Goal: Transaction & Acquisition: Purchase product/service

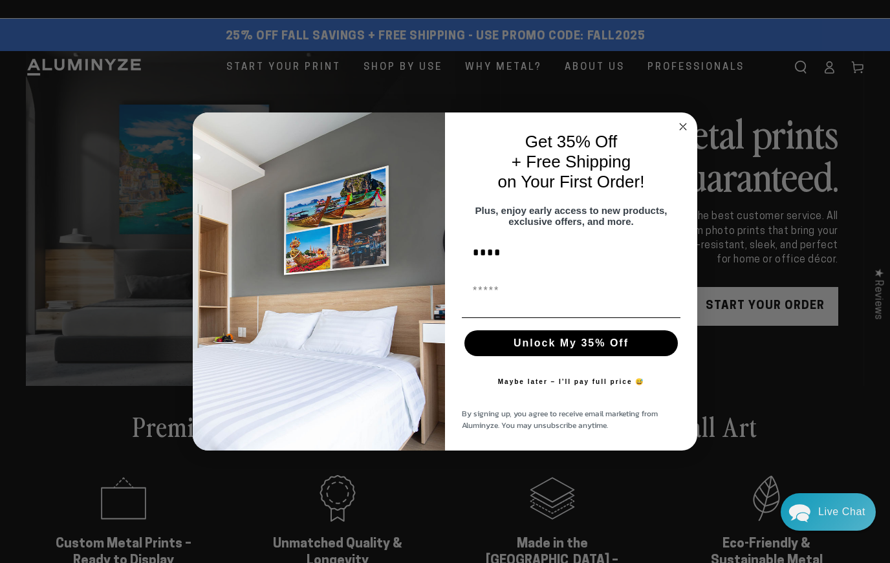
type input "****"
click at [504, 305] on div "First Name" at bounding box center [571, 291] width 226 height 39
click at [497, 295] on input "First Name" at bounding box center [571, 292] width 219 height 26
type input "**********"
click at [501, 346] on button "Unlock My 35% Off" at bounding box center [570, 344] width 213 height 26
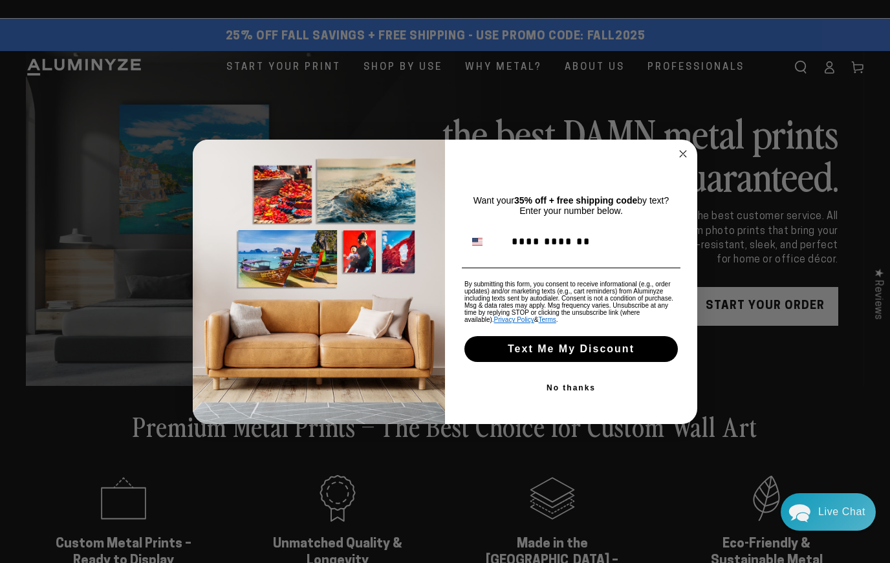
type input "**********"
click at [541, 353] on button "Text Me My Discount" at bounding box center [570, 349] width 213 height 26
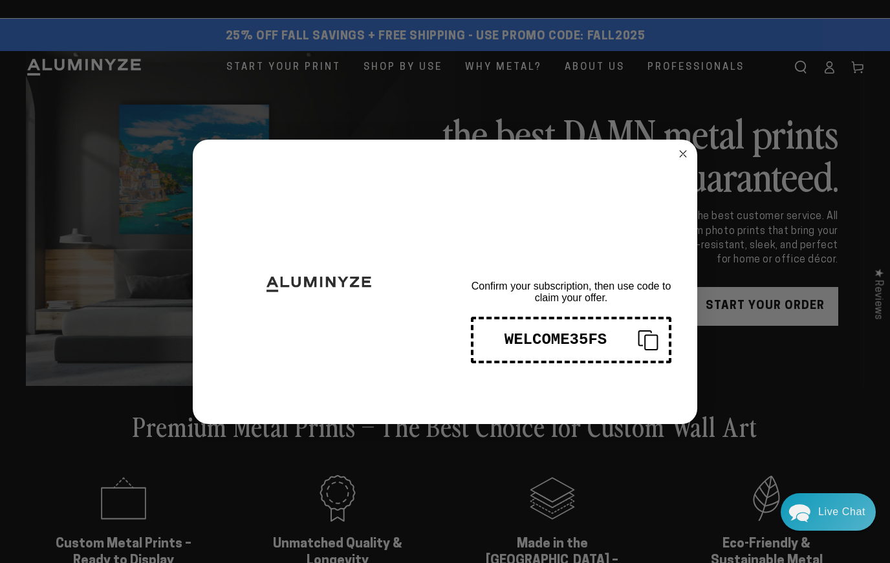
click at [648, 346] on icon "Copy coupon code" at bounding box center [642, 340] width 31 height 21
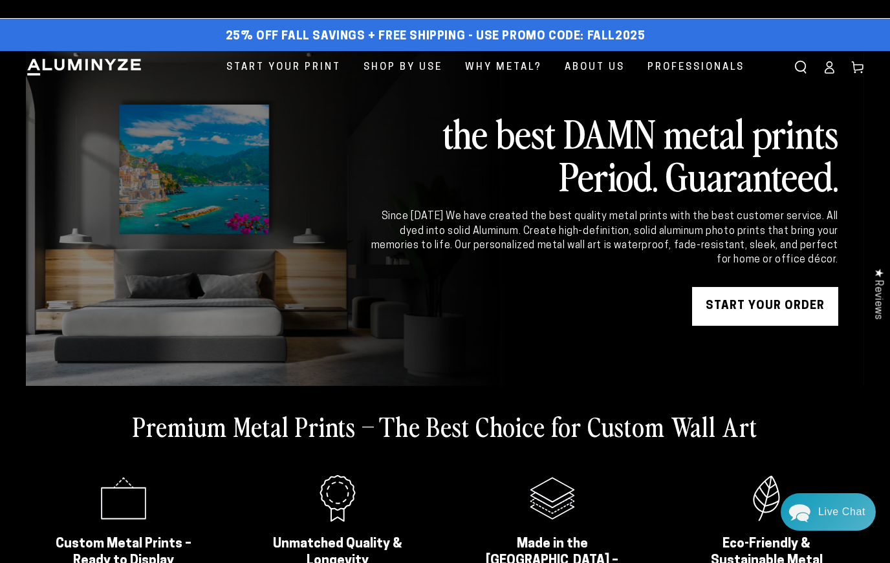
click at [404, 118] on div "Close dialog THANKS FOR SIGNING UP! Confirm your subscription, then use code to…" at bounding box center [445, 281] width 890 height 563
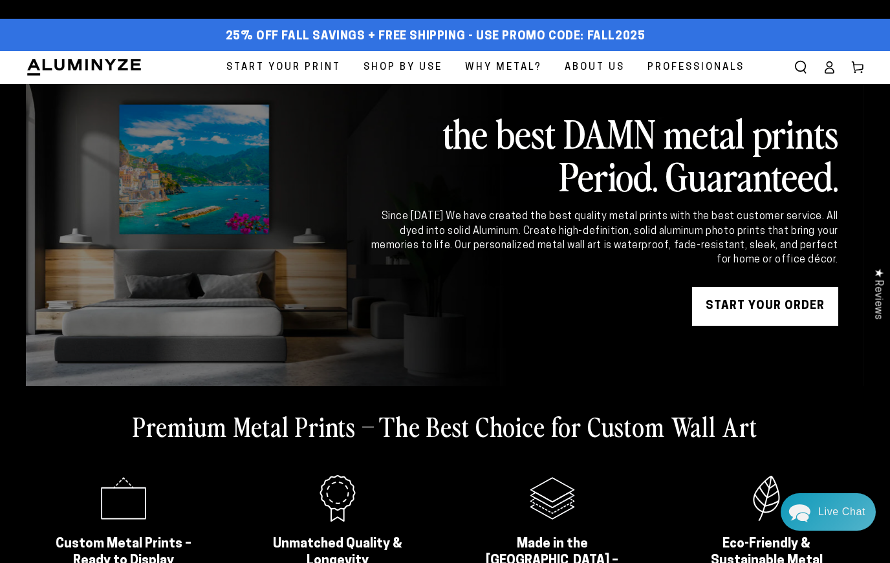
click at [322, 70] on span "Start Your Print" at bounding box center [283, 67] width 114 height 17
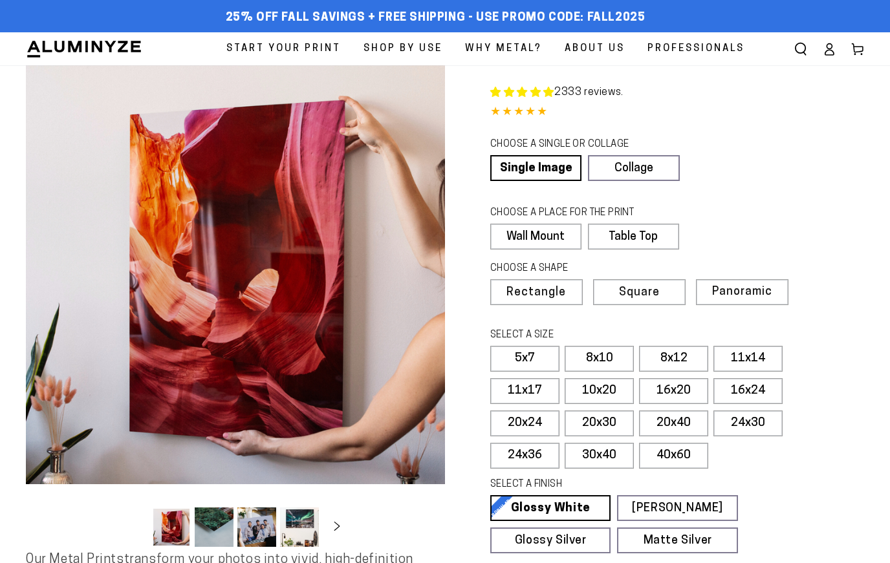
select select "**********"
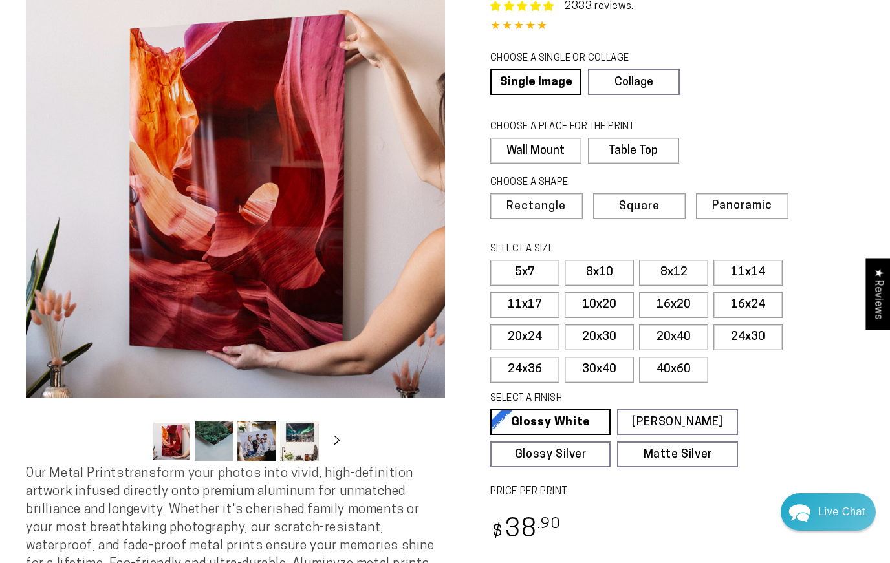
scroll to position [65, 0]
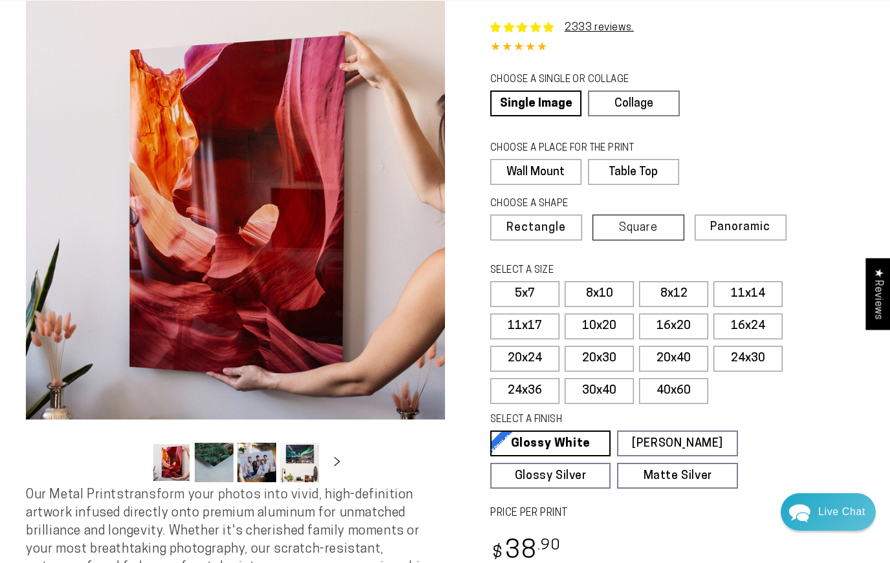
click at [637, 226] on span "Square" at bounding box center [638, 229] width 39 height 12
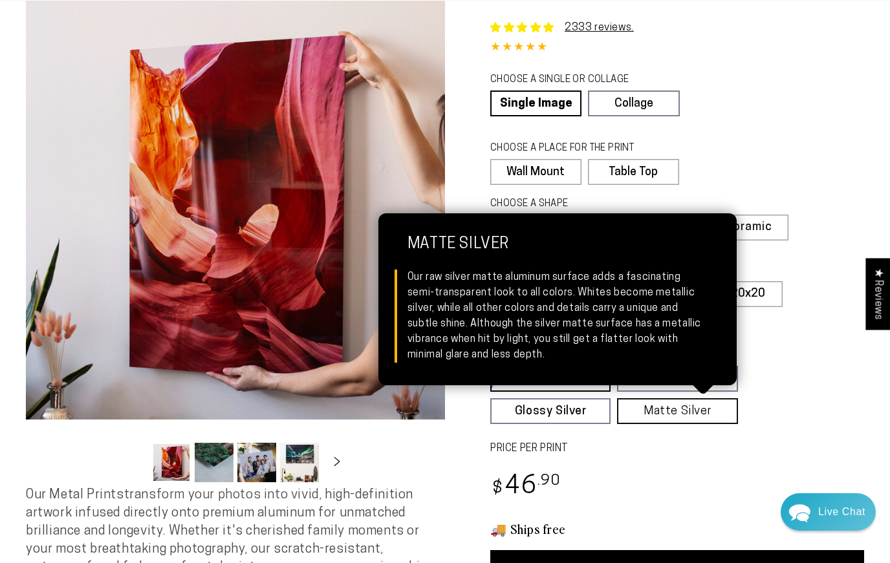
click at [664, 407] on link "Matte Silver Matte Silver Our raw silver matte aluminum surface adds a fascinat…" at bounding box center [677, 411] width 120 height 26
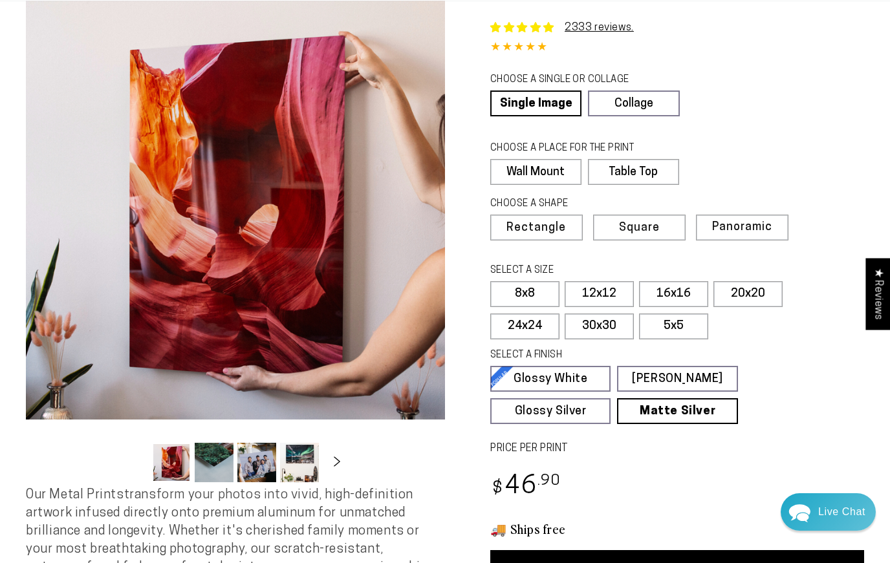
click at [336, 461] on icon "Slide right" at bounding box center [337, 462] width 19 height 10
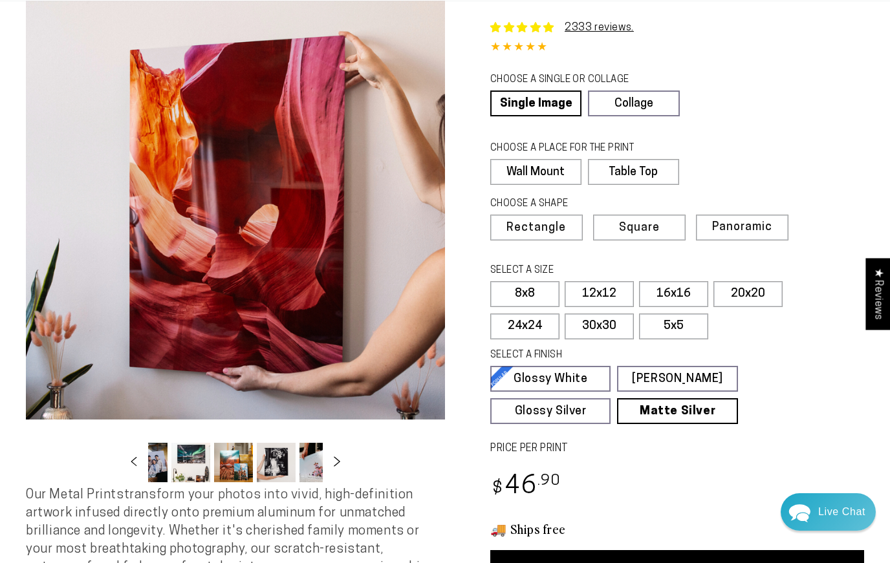
scroll to position [0, 125]
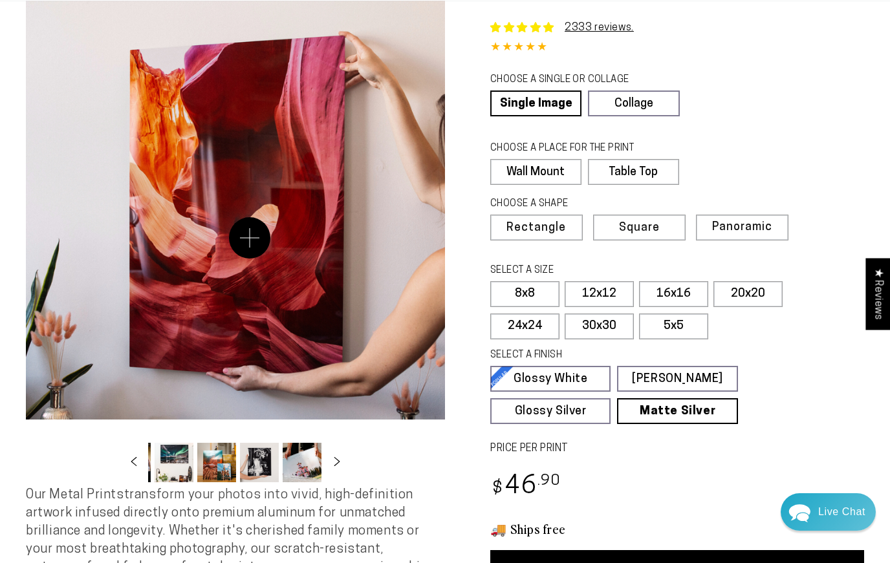
click at [250, 238] on button "Open media 1 in modal" at bounding box center [235, 210] width 419 height 419
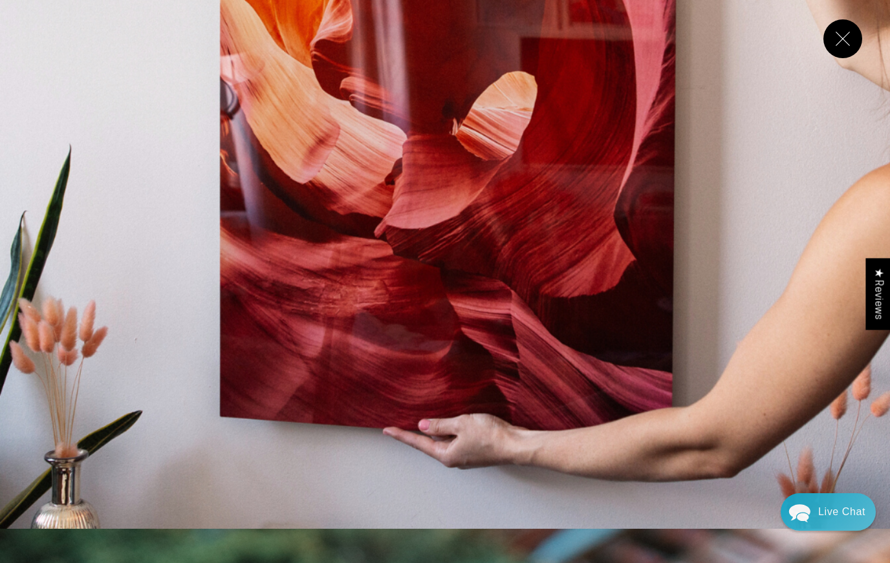
scroll to position [368, 0]
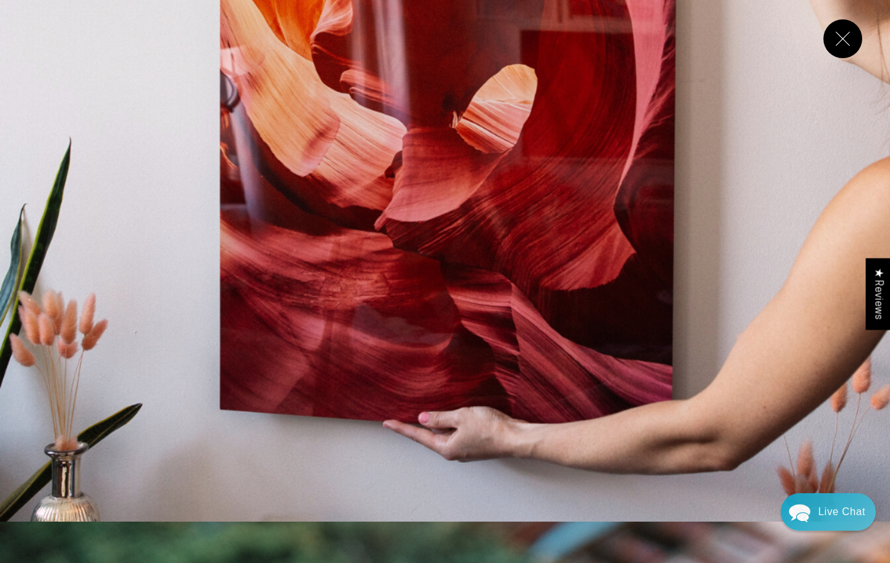
click at [766, 163] on img "Media gallery" at bounding box center [445, 77] width 890 height 890
click at [840, 35] on button "Close" at bounding box center [842, 38] width 39 height 39
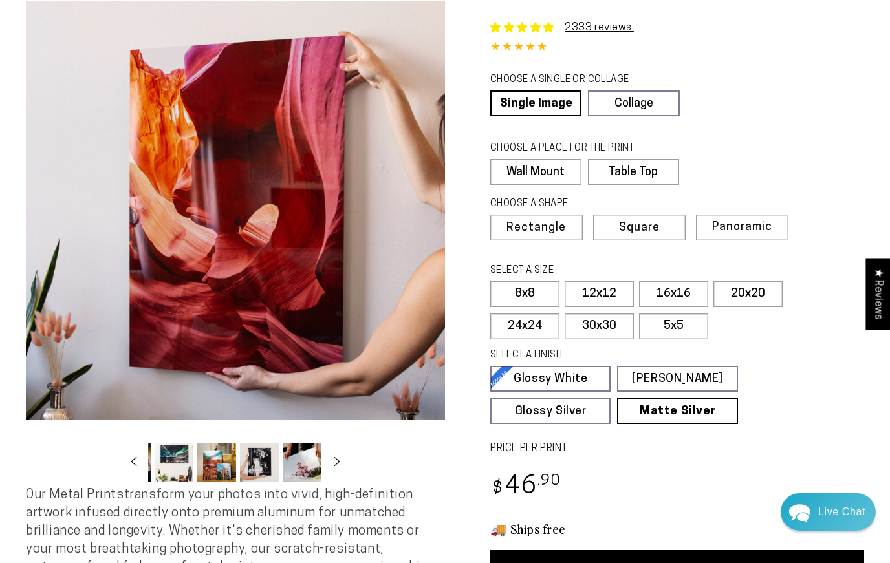
click at [217, 454] on button "Load image 5 in gallery view" at bounding box center [216, 462] width 39 height 39
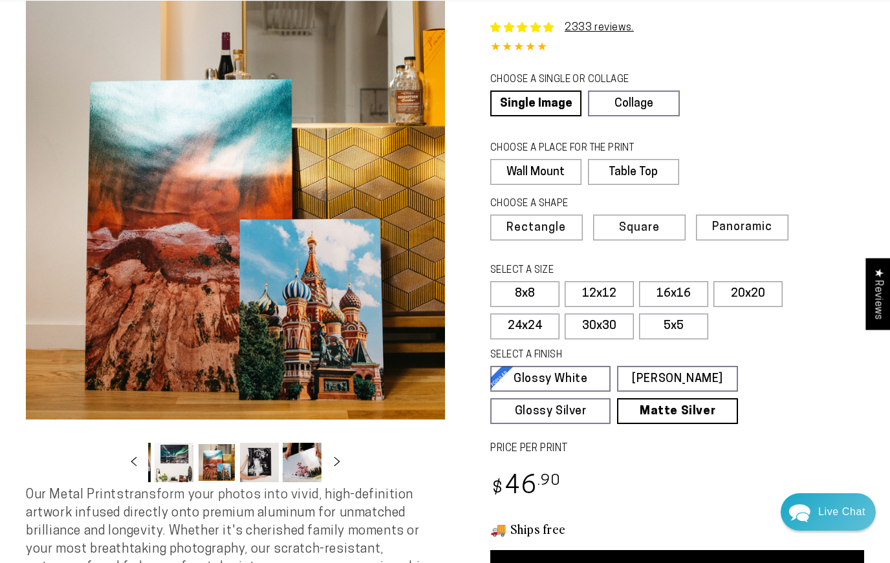
click at [187, 462] on button "Load image 4 in gallery view" at bounding box center [174, 462] width 39 height 39
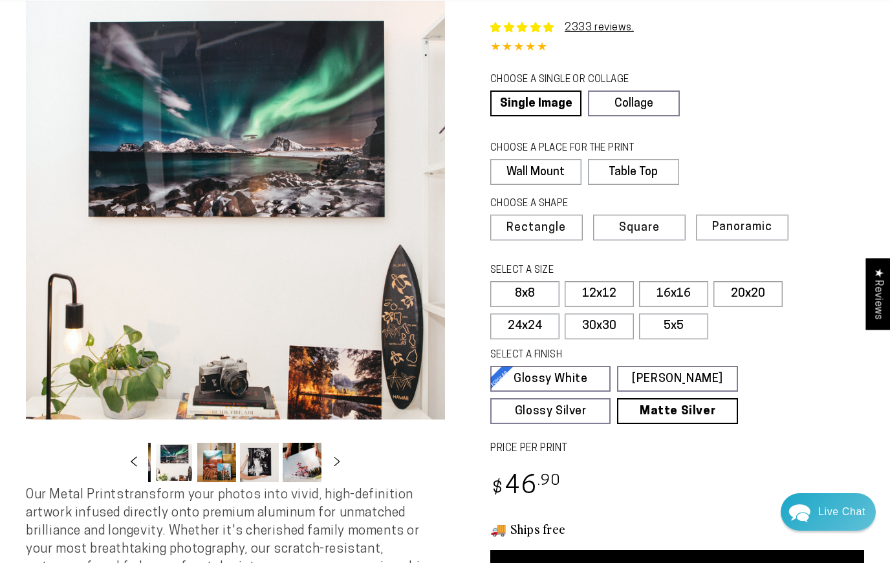
click at [135, 463] on icon "Slide left" at bounding box center [134, 462] width 19 height 10
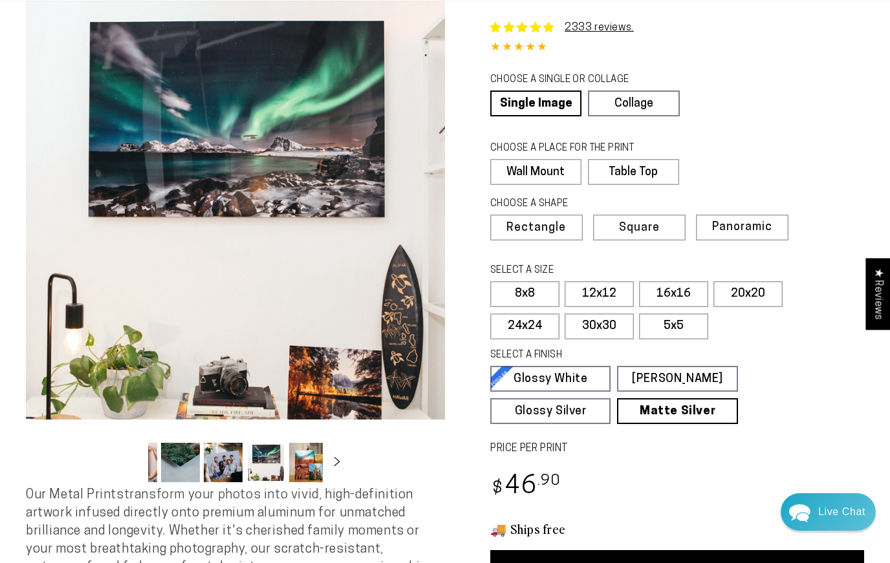
scroll to position [0, 0]
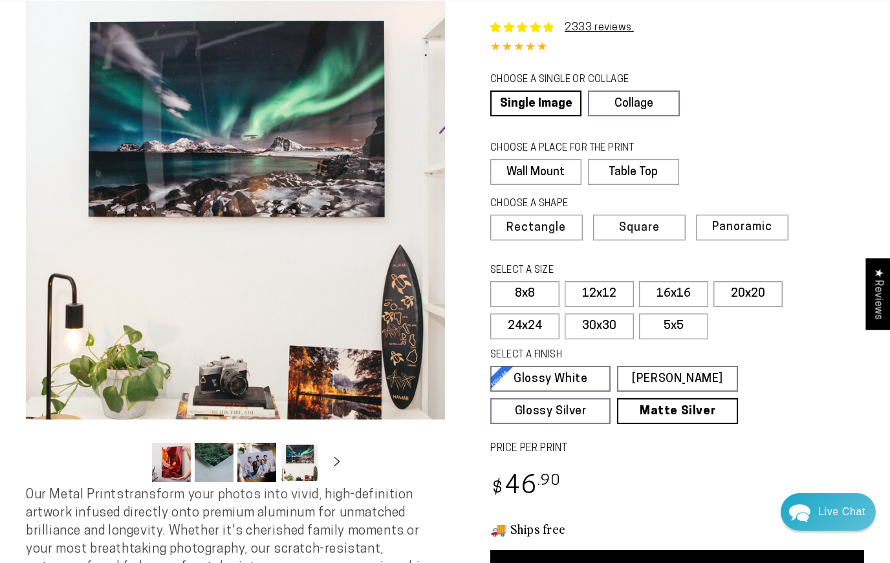
click at [215, 466] on button "Load image 2 in gallery view" at bounding box center [214, 462] width 39 height 39
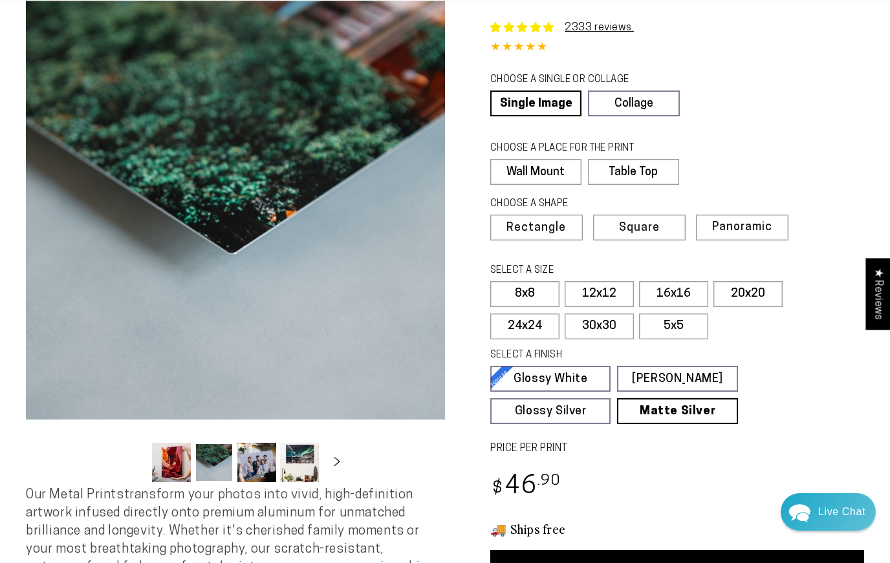
click at [301, 455] on button "Load image 4 in gallery view" at bounding box center [299, 462] width 39 height 39
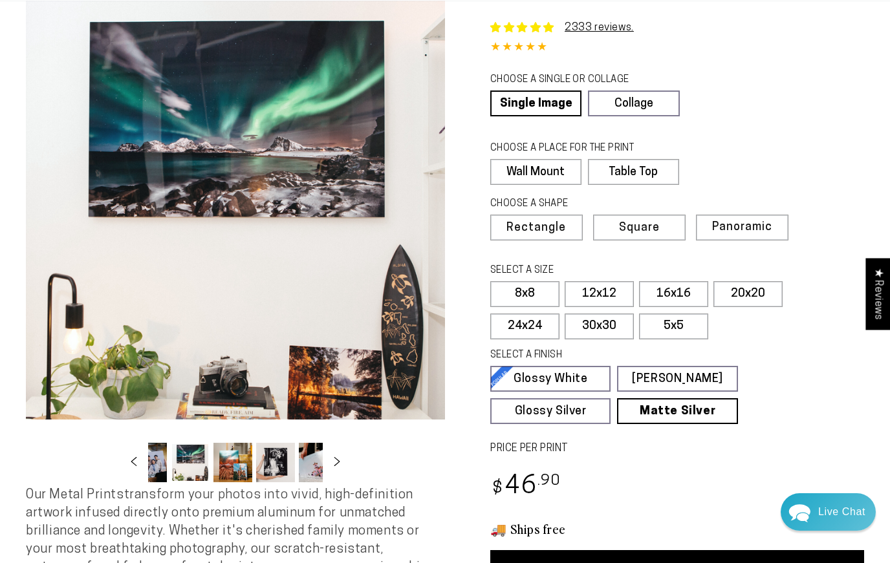
scroll to position [0, 125]
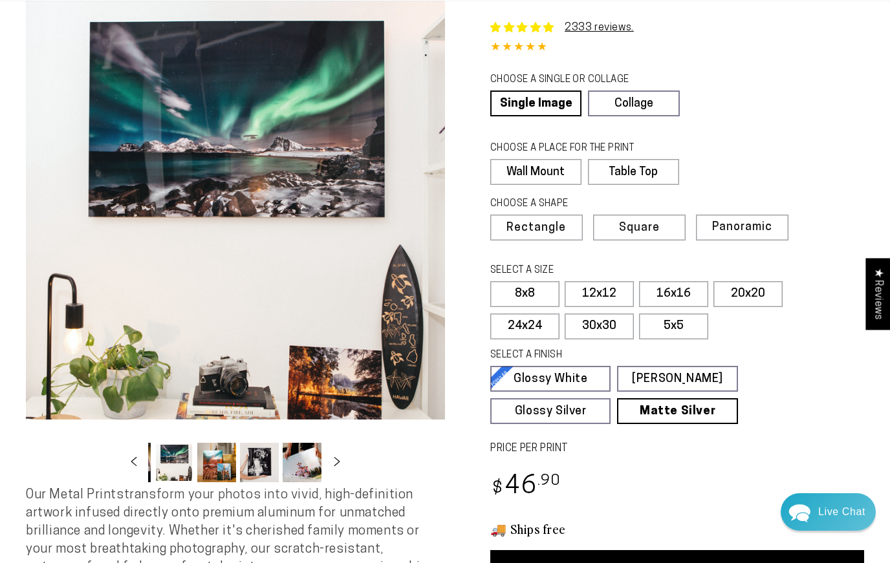
click at [314, 463] on button "Load image 7 in gallery view" at bounding box center [302, 462] width 39 height 39
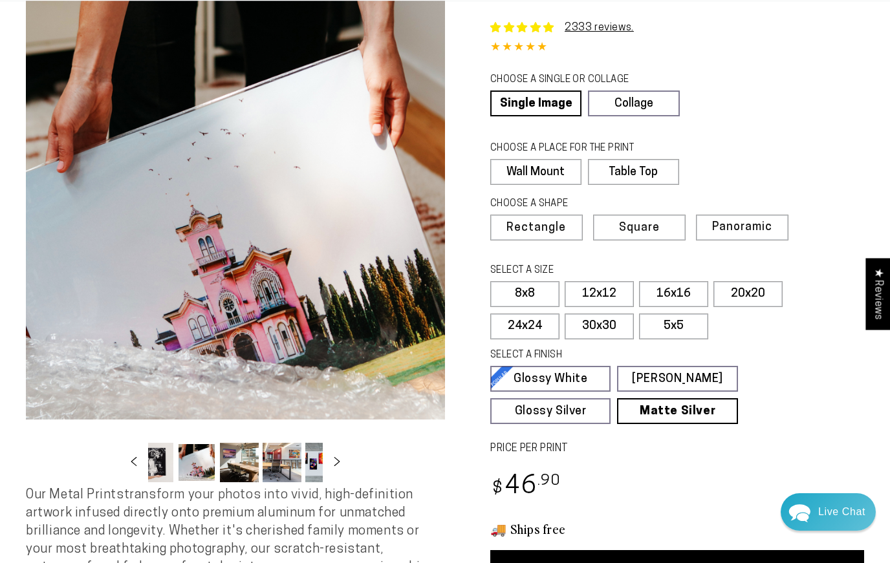
scroll to position [0, 254]
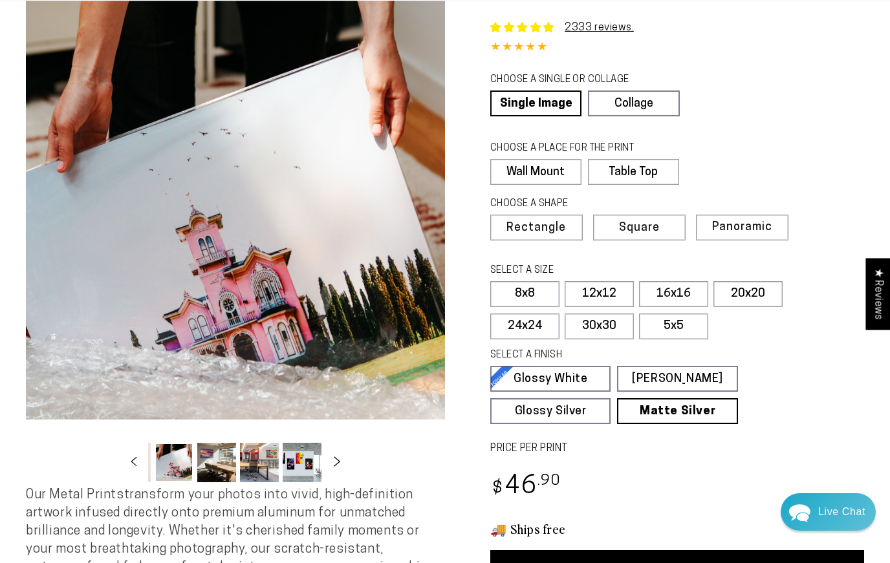
click at [336, 463] on icon "Slide right" at bounding box center [337, 462] width 19 height 10
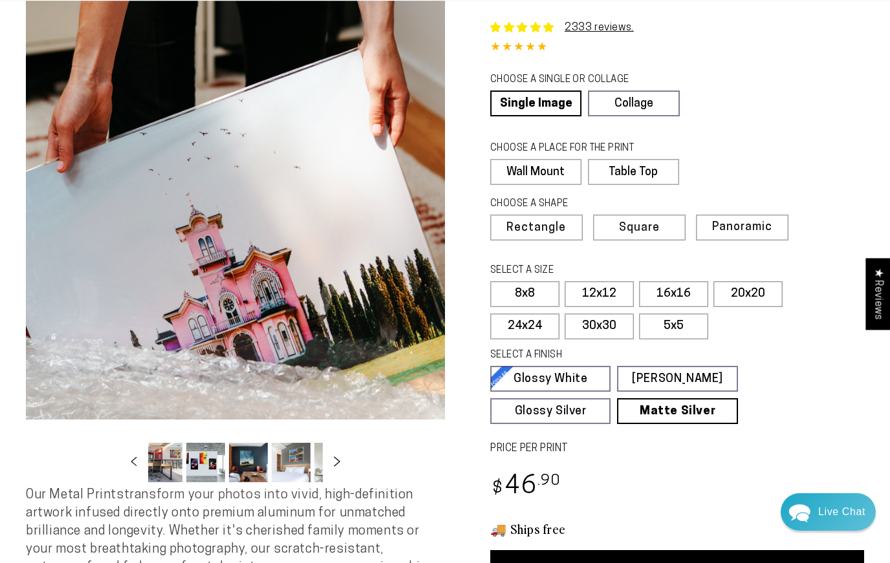
scroll to position [0, 382]
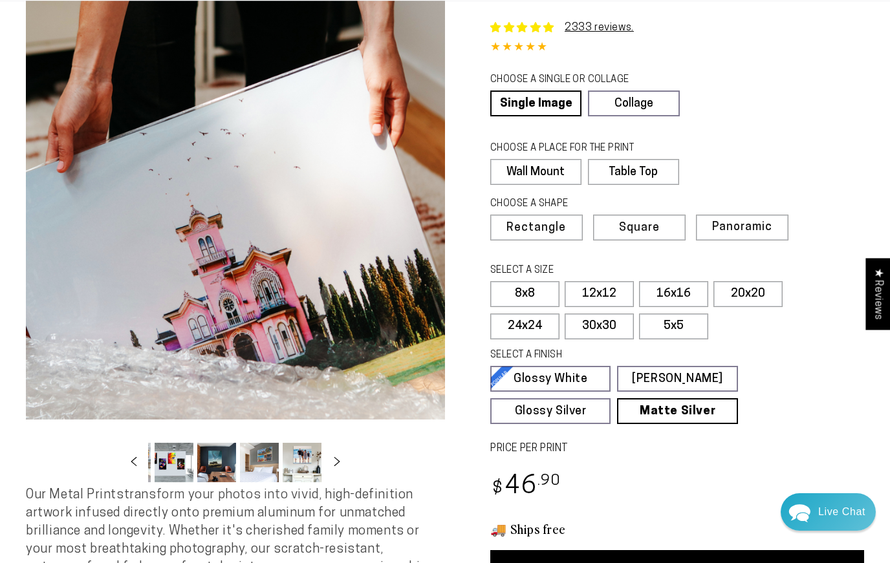
click at [216, 464] on button "Load image 11 in gallery view" at bounding box center [216, 462] width 39 height 39
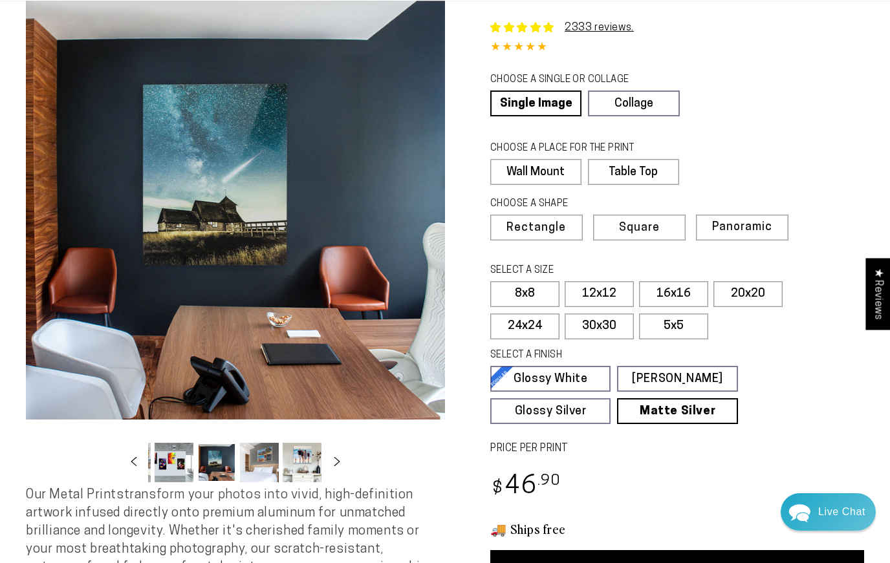
click at [263, 460] on button "Load image 12 in gallery view" at bounding box center [259, 462] width 39 height 39
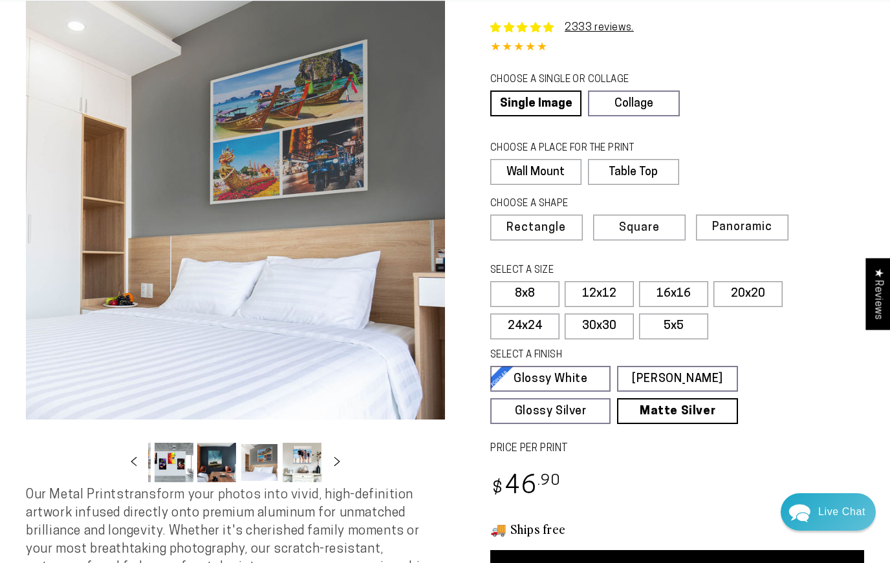
click at [304, 457] on button "Load image 13 in gallery view" at bounding box center [302, 462] width 39 height 39
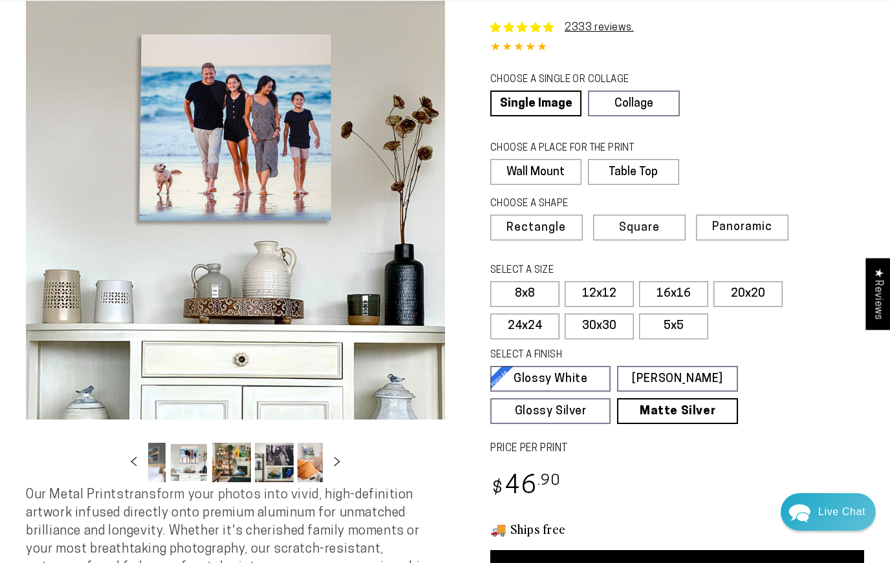
scroll to position [0, 510]
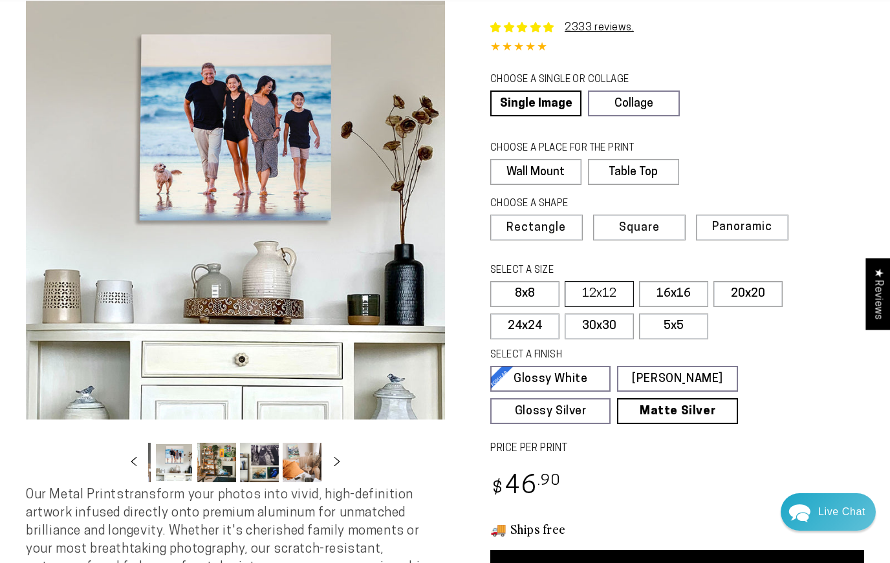
click at [607, 287] on label "12x12" at bounding box center [599, 294] width 69 height 26
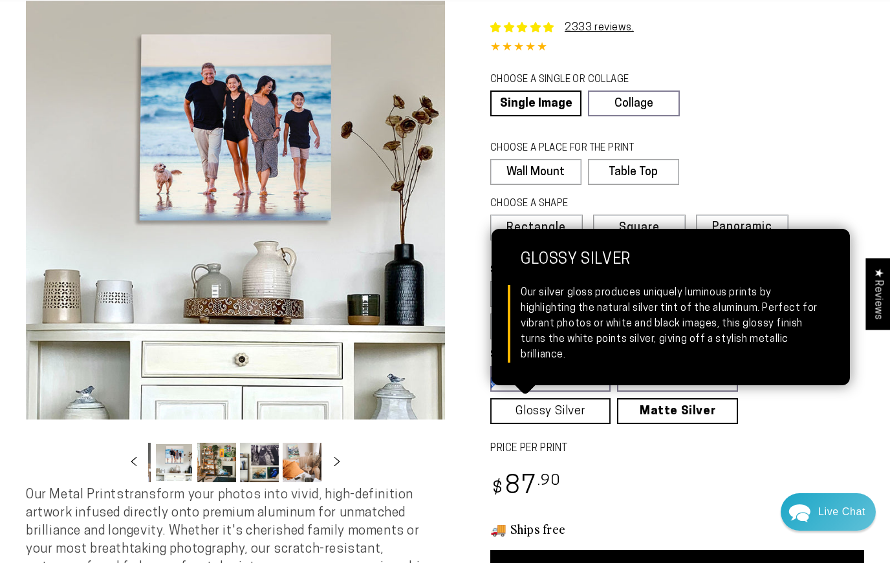
click at [512, 407] on link "Glossy Silver Glossy Silver Our silver gloss produces uniquely luminous prints …" at bounding box center [550, 411] width 120 height 26
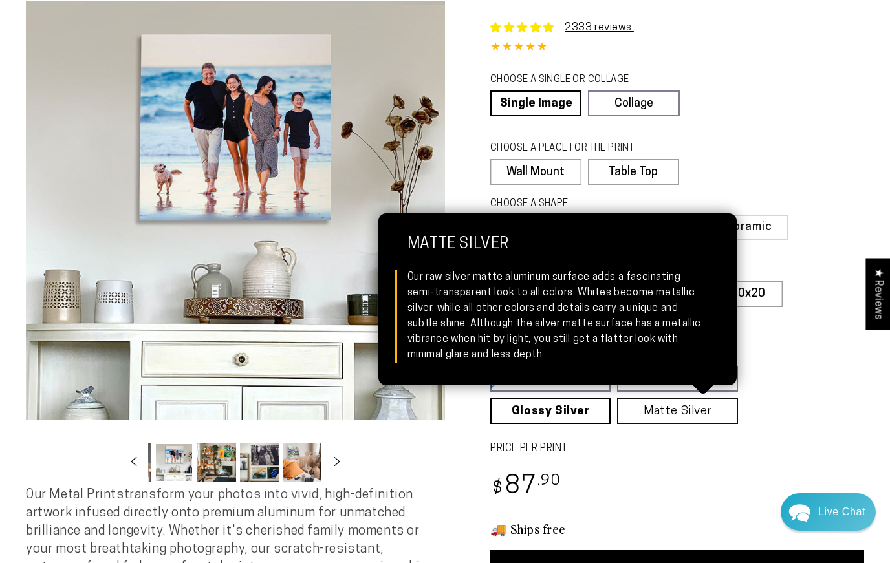
click at [656, 406] on link "Matte Silver Matte Silver Our raw silver matte aluminum surface adds a fascinat…" at bounding box center [677, 411] width 120 height 26
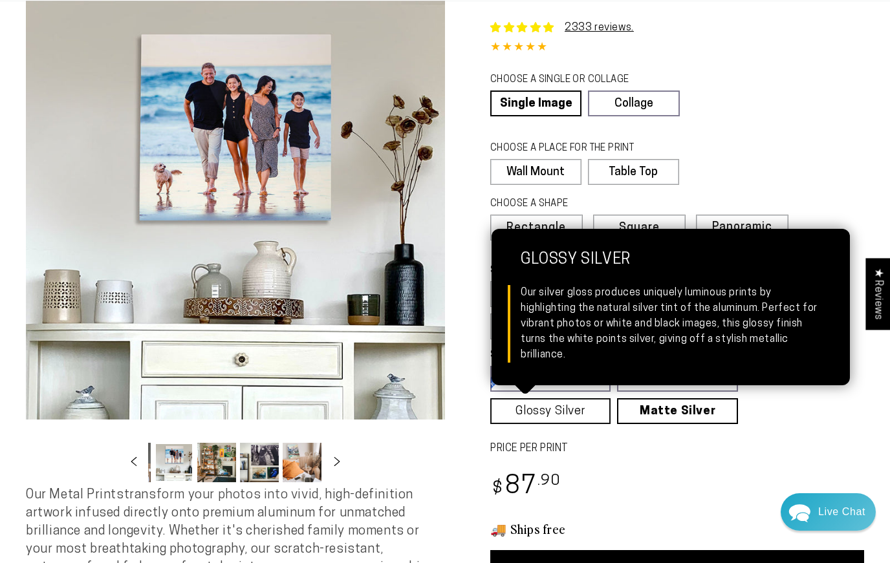
click at [573, 407] on link "Glossy Silver Glossy Silver Our silver gloss produces uniquely luminous prints …" at bounding box center [550, 411] width 120 height 26
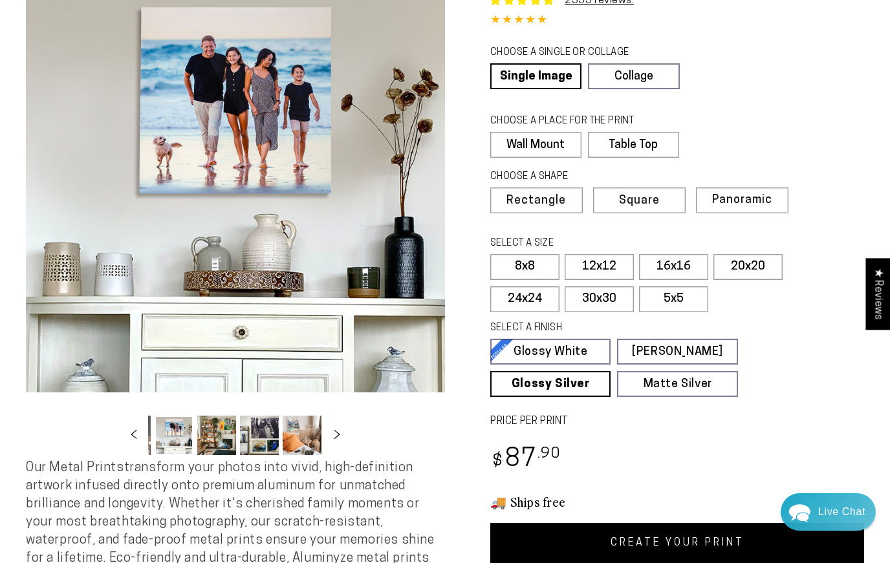
scroll to position [100, 0]
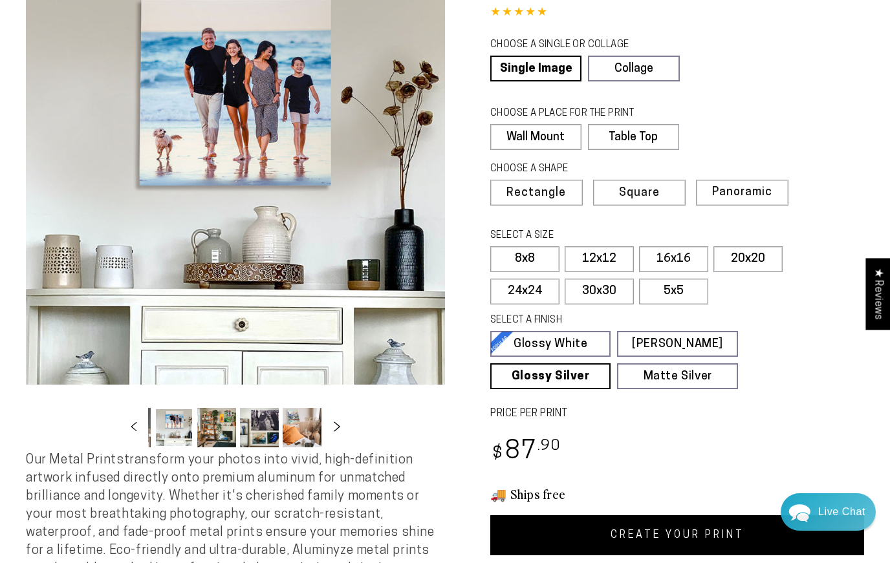
click at [338, 427] on icon "Slide right" at bounding box center [337, 427] width 19 height 10
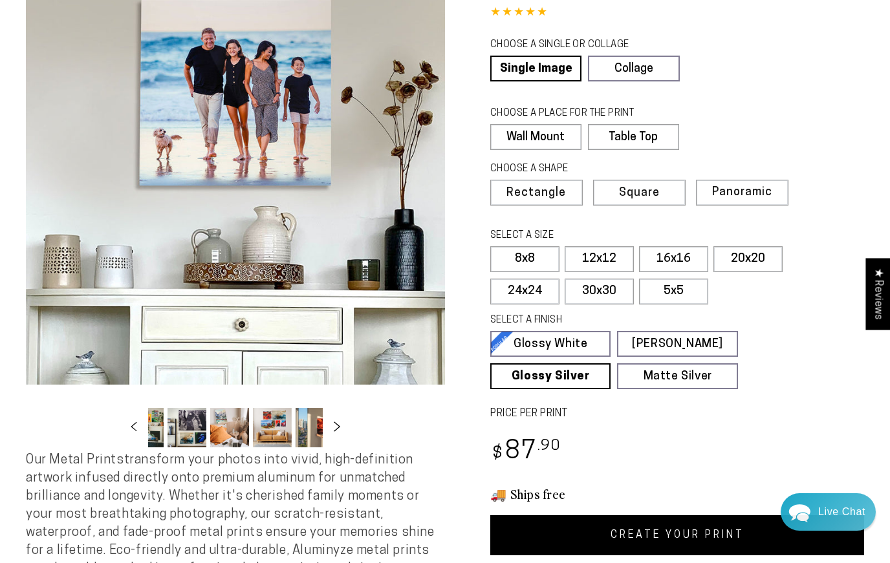
scroll to position [0, 598]
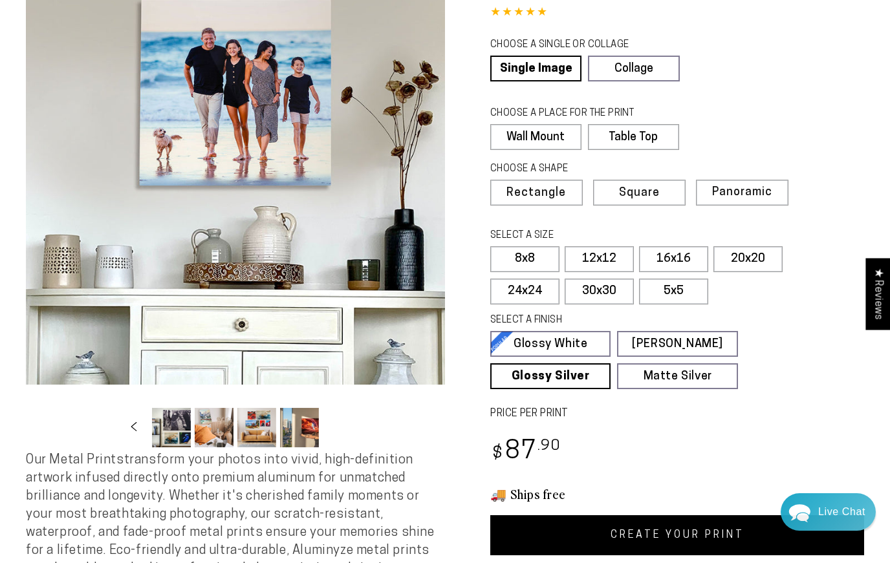
click at [299, 429] on button "Load image 18 in gallery view" at bounding box center [299, 427] width 39 height 39
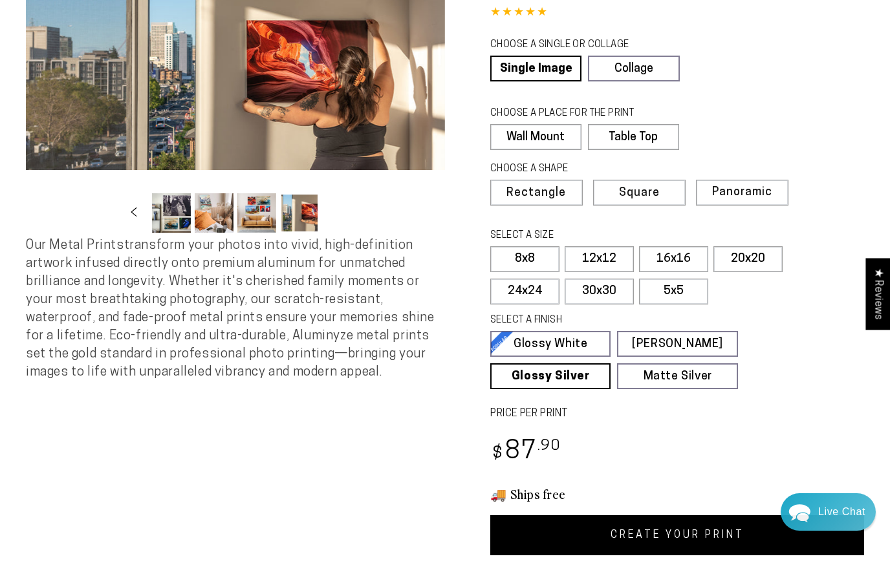
click at [224, 219] on button "Load image 16 in gallery view" at bounding box center [214, 212] width 39 height 39
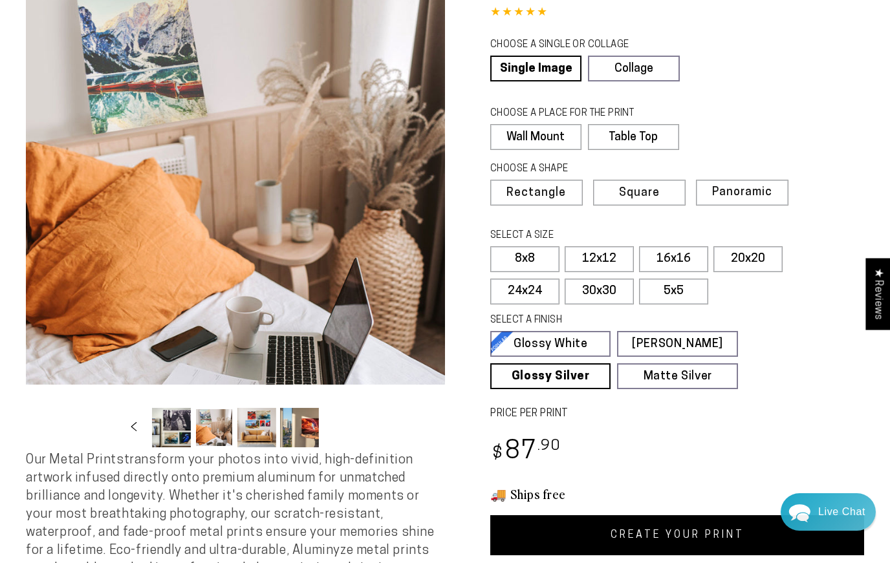
click at [175, 426] on button "Load image 15 in gallery view" at bounding box center [171, 427] width 39 height 39
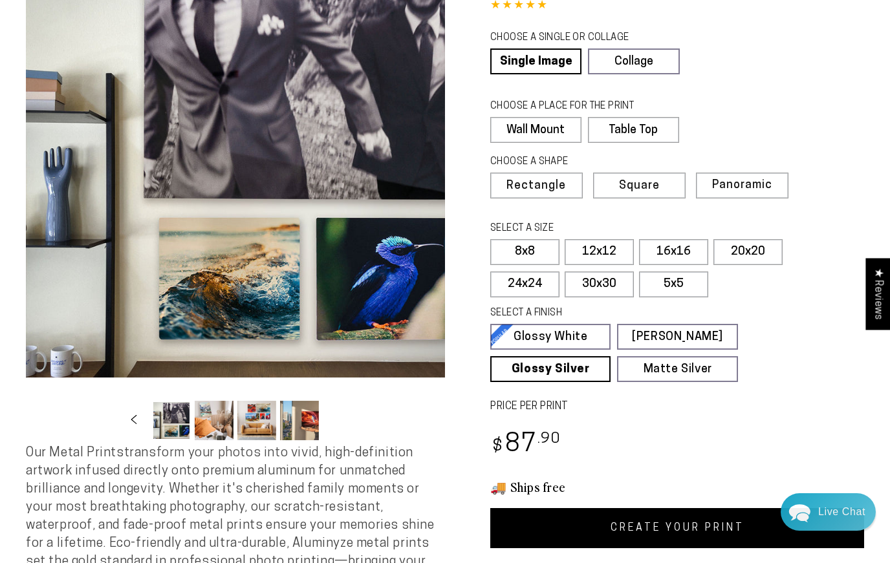
scroll to position [124, 0]
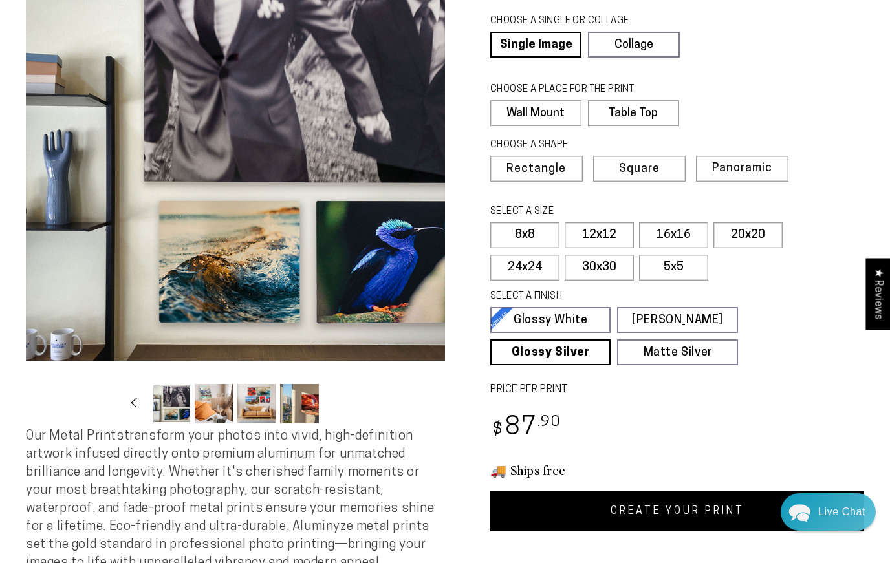
click at [552, 513] on link "CREATE YOUR PRINT" at bounding box center [677, 512] width 374 height 40
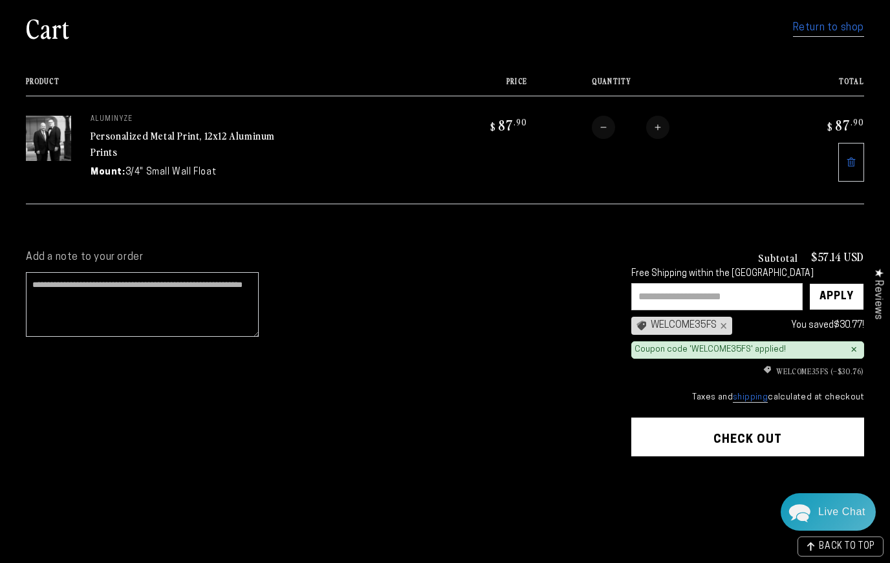
scroll to position [114, 0]
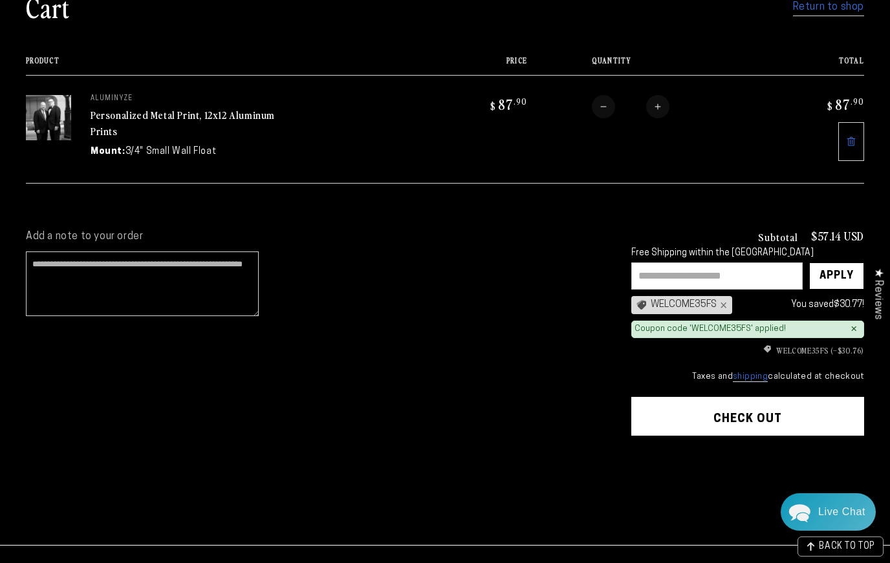
click at [761, 373] on link "shipping" at bounding box center [750, 378] width 35 height 10
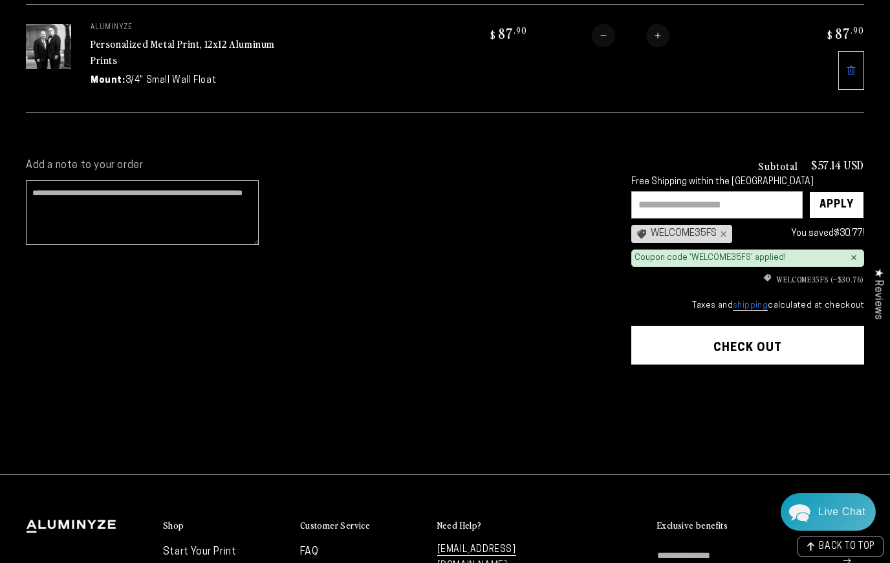
scroll to position [187, 0]
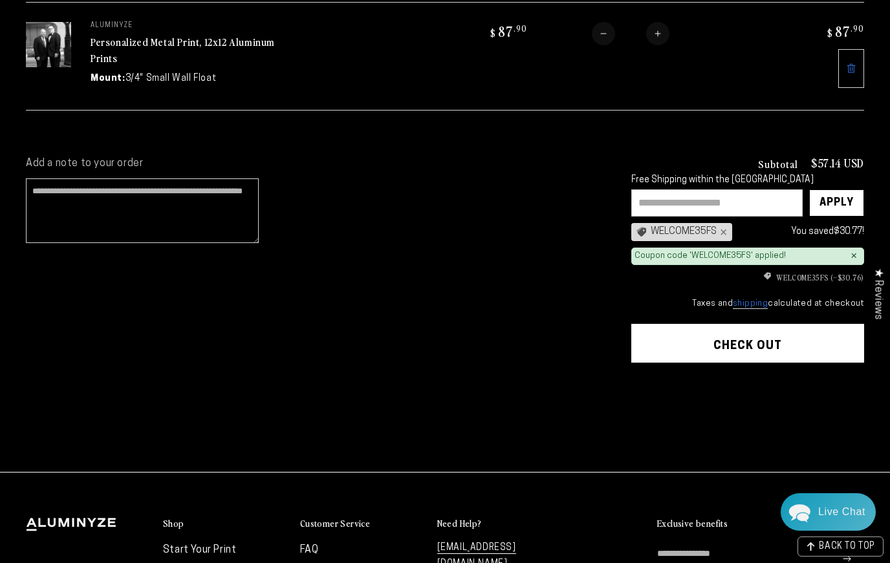
click at [755, 340] on button "Check out" at bounding box center [747, 343] width 233 height 39
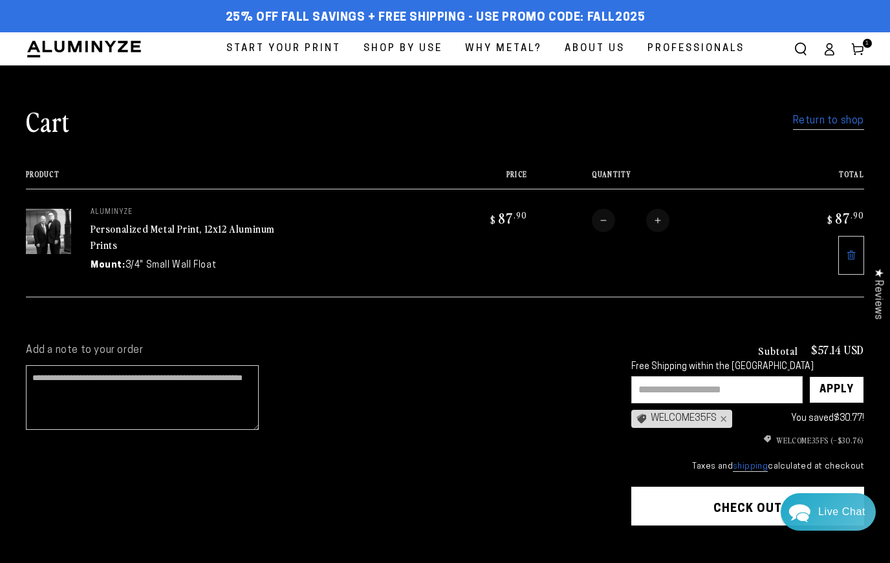
click at [603, 48] on span "About Us" at bounding box center [595, 48] width 60 height 17
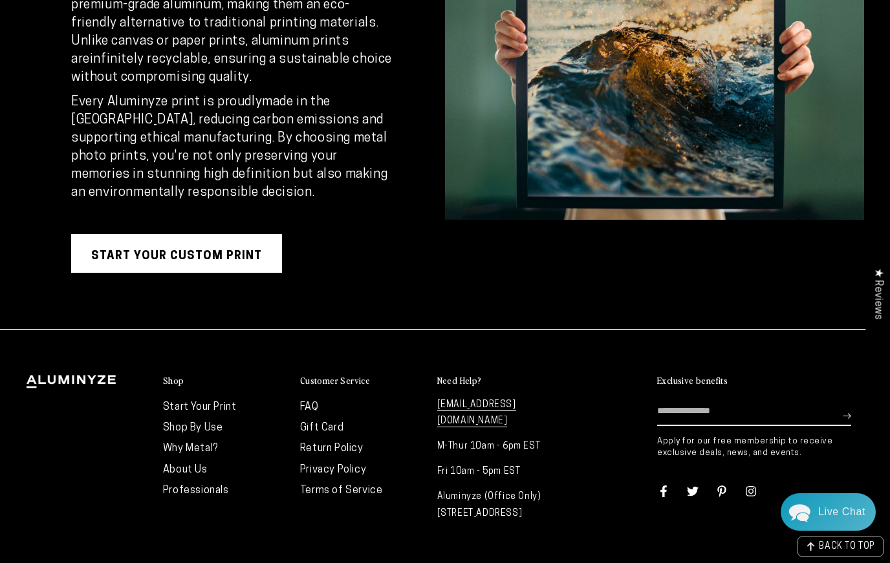
scroll to position [2367, 0]
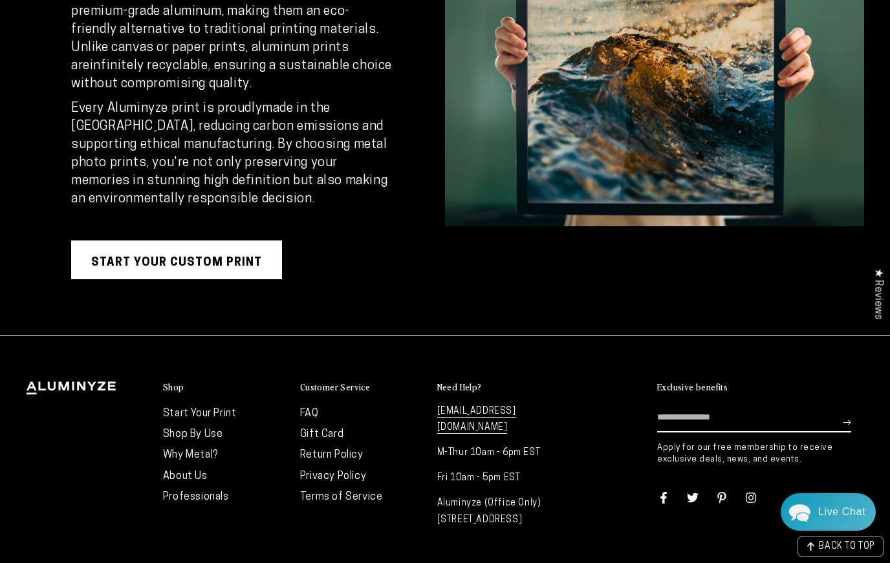
click at [486, 429] on link "[EMAIL_ADDRESS][DOMAIN_NAME]" at bounding box center [476, 420] width 79 height 27
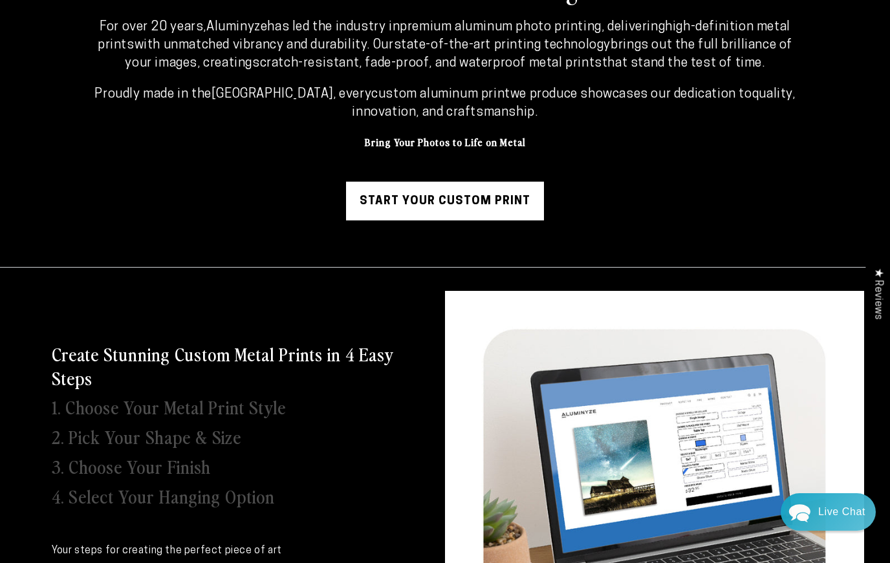
scroll to position [0, 0]
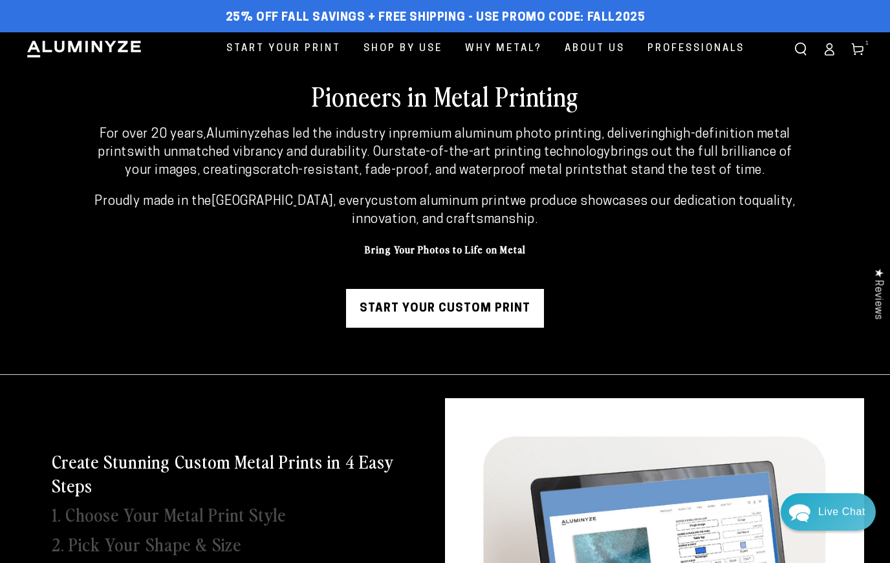
click at [859, 47] on use at bounding box center [857, 49] width 11 height 12
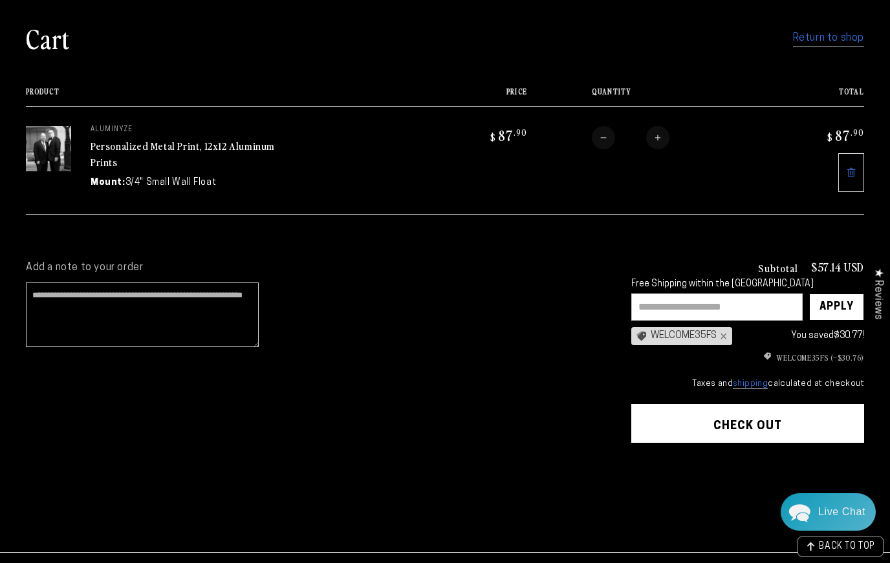
scroll to position [83, 0]
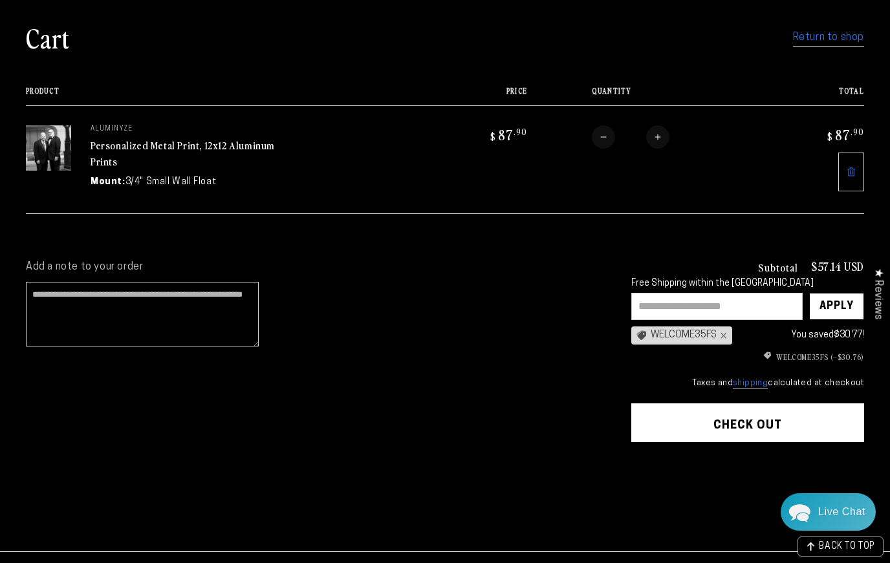
click at [702, 419] on button "Check out" at bounding box center [747, 423] width 233 height 39
